Goal: Task Accomplishment & Management: Manage account settings

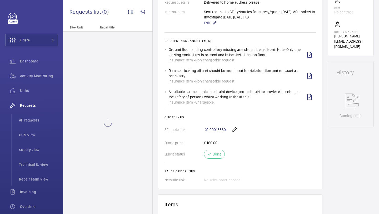
scroll to position [190, 0]
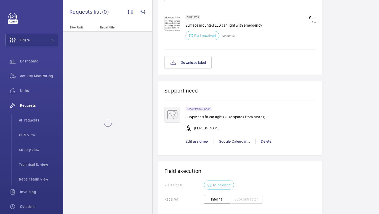
scroll to position [440, 0]
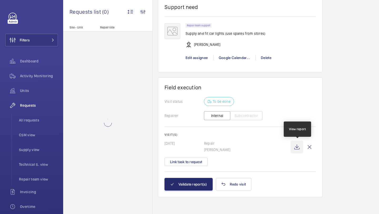
click at [300, 146] on wm-front-icon-button at bounding box center [297, 147] width 13 height 13
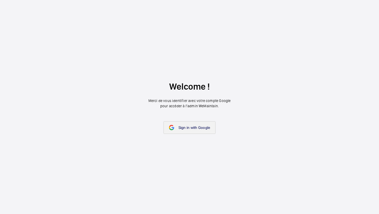
click at [200, 128] on span "Sign in with Google" at bounding box center [195, 127] width 32 height 4
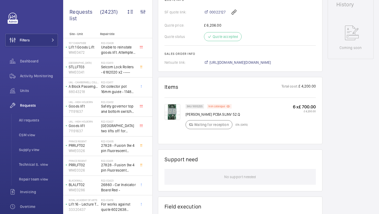
scroll to position [250, 0]
click at [173, 112] on img at bounding box center [173, 112] width 16 height 16
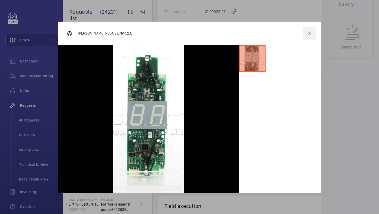
click at [309, 31] on wm-front-icon-button at bounding box center [309, 33] width 13 height 13
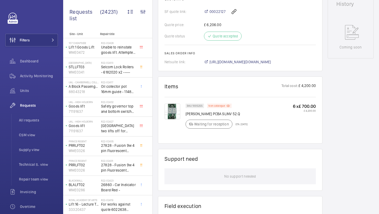
scroll to position [372, 0]
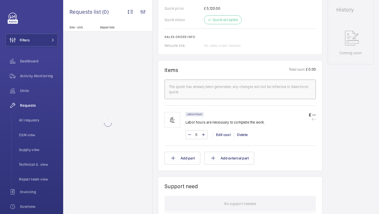
scroll to position [435, 0]
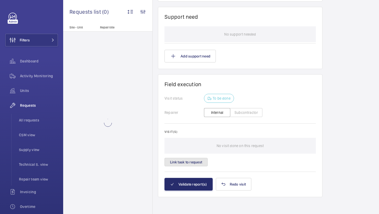
click at [197, 159] on button "Link task to request" at bounding box center [186, 162] width 43 height 8
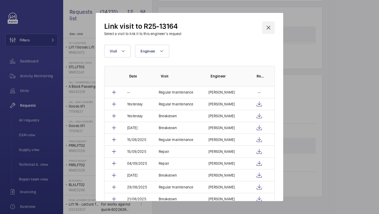
click at [268, 25] on wm-front-icon-button at bounding box center [268, 27] width 13 height 13
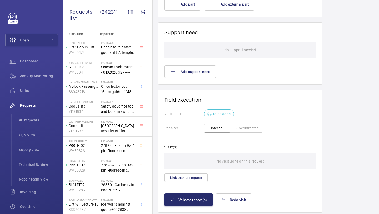
scroll to position [435, 0]
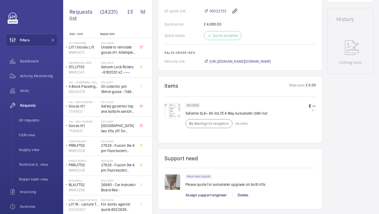
scroll to position [259, 0]
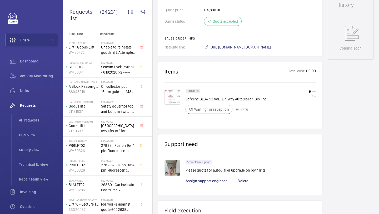
click at [172, 168] on img at bounding box center [173, 168] width 16 height 16
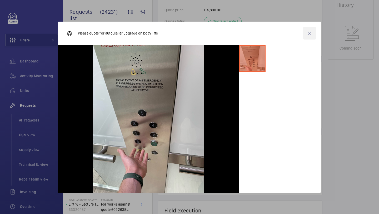
click at [311, 32] on wm-front-icon-button at bounding box center [309, 33] width 13 height 13
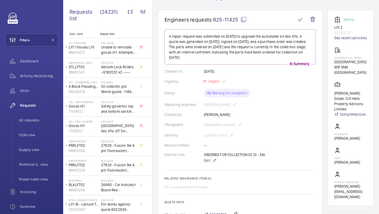
scroll to position [42, 0]
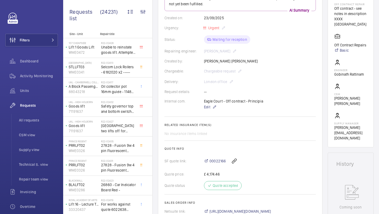
scroll to position [39, 0]
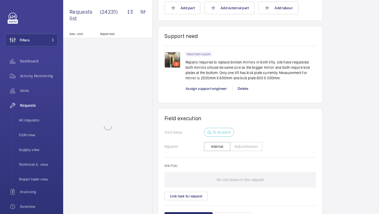
scroll to position [396, 0]
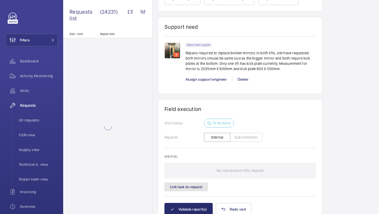
click at [200, 184] on button "Link task to request" at bounding box center [186, 187] width 43 height 8
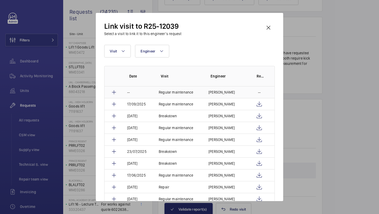
scroll to position [5, 0]
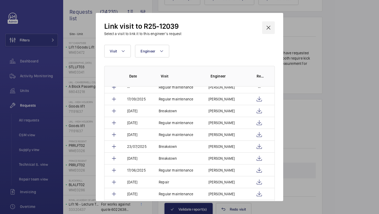
click at [264, 30] on wm-front-icon-button at bounding box center [268, 27] width 13 height 13
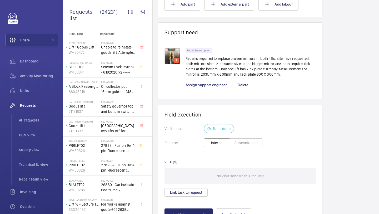
scroll to position [389, 0]
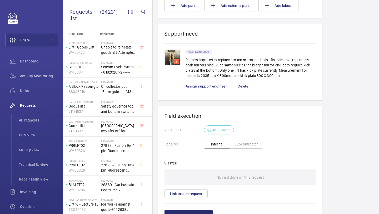
click at [170, 60] on img at bounding box center [173, 58] width 16 height 16
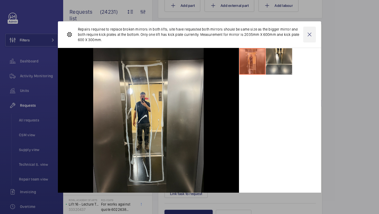
click at [315, 35] on wm-front-icon-button at bounding box center [309, 35] width 13 height 16
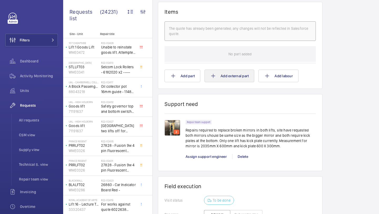
scroll to position [319, 0]
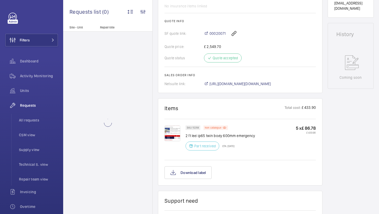
scroll to position [249, 0]
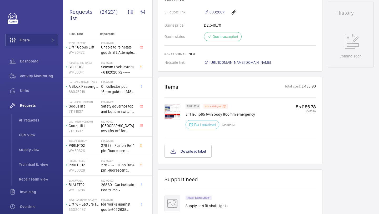
click at [172, 118] on img at bounding box center [173, 112] width 16 height 16
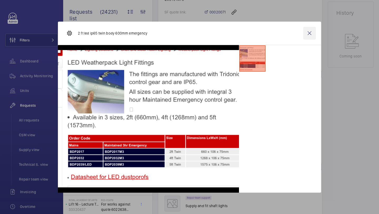
click at [312, 33] on wm-front-icon-button at bounding box center [309, 33] width 13 height 13
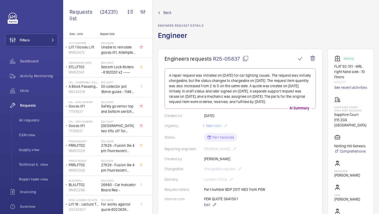
scroll to position [425, 0]
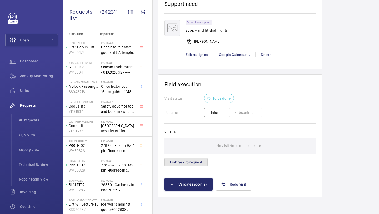
click at [205, 162] on button "Link task to request" at bounding box center [186, 162] width 43 height 8
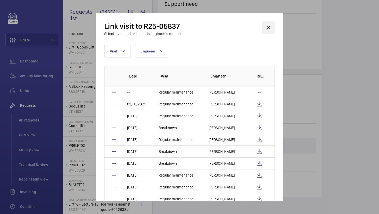
click at [267, 32] on wm-front-icon-button at bounding box center [268, 27] width 13 height 13
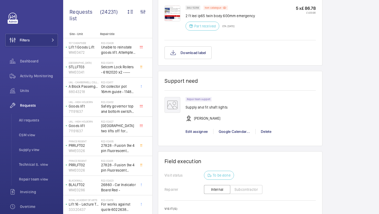
scroll to position [425, 0]
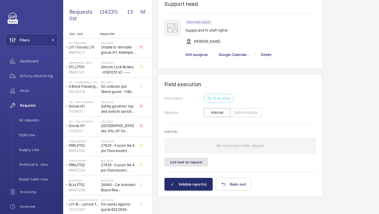
click at [186, 165] on button "Link task to request" at bounding box center [186, 162] width 43 height 8
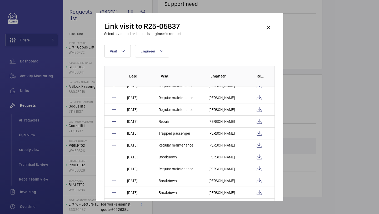
scroll to position [60, 0]
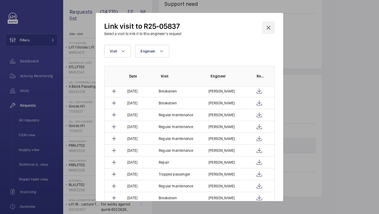
click at [266, 26] on wm-front-icon-button at bounding box center [268, 27] width 13 height 13
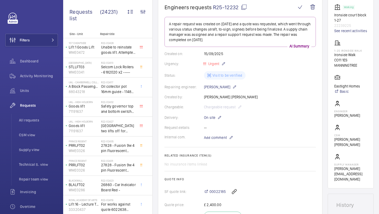
scroll to position [50, 0]
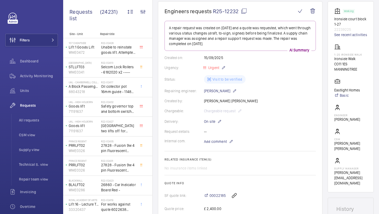
click at [199, 144] on div "Internal com. Add comment" at bounding box center [240, 141] width 151 height 6
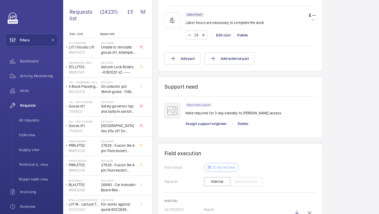
scroll to position [351, 0]
click at [198, 112] on p "Mate required for 3 day standby to [PERSON_NAME] access." at bounding box center [234, 111] width 97 height 5
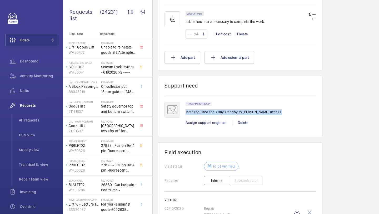
click at [198, 112] on p "Mate required for 3 day standby to [PERSON_NAME] access." at bounding box center [234, 111] width 97 height 5
click at [209, 111] on p "Mate required for 3 day standby to [PERSON_NAME] access." at bounding box center [234, 111] width 97 height 5
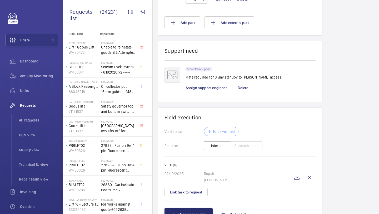
scroll to position [416, 0]
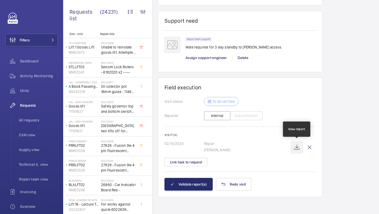
click at [295, 149] on wm-front-icon-button at bounding box center [297, 147] width 13 height 13
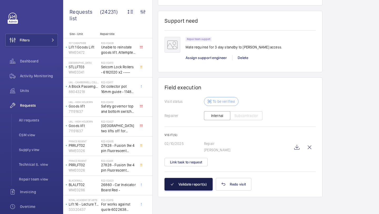
click at [194, 183] on button "Validate report(s)" at bounding box center [189, 184] width 48 height 13
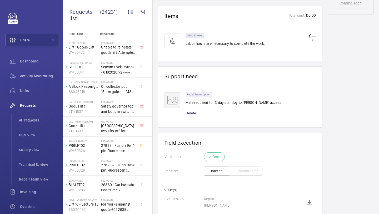
scroll to position [330, 0]
